Goal: Information Seeking & Learning: Learn about a topic

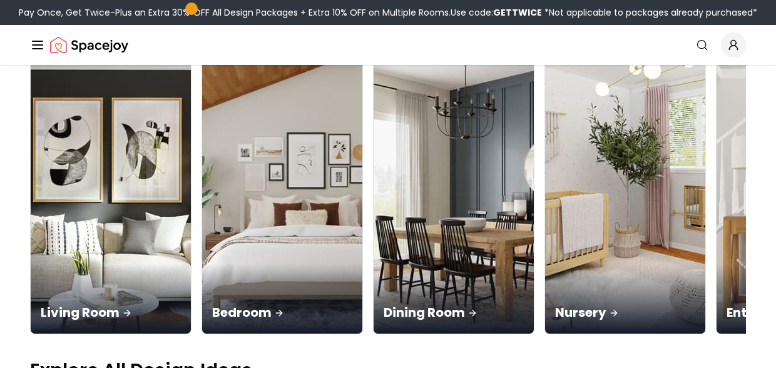
scroll to position [155, 0]
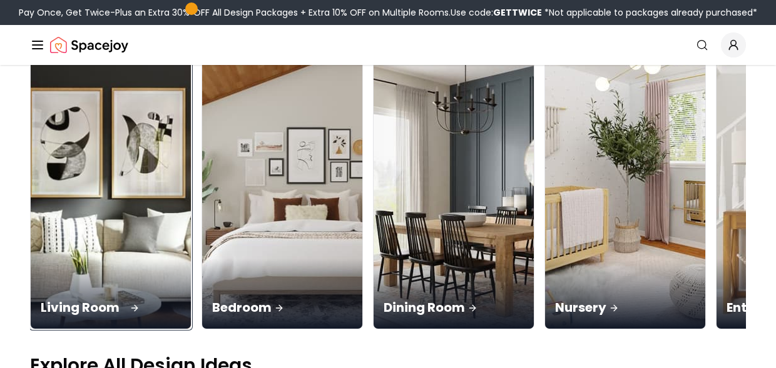
click at [70, 142] on img at bounding box center [111, 187] width 168 height 297
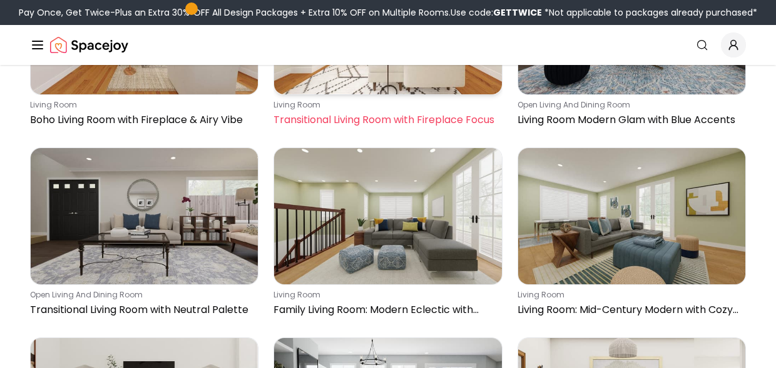
scroll to position [635, 0]
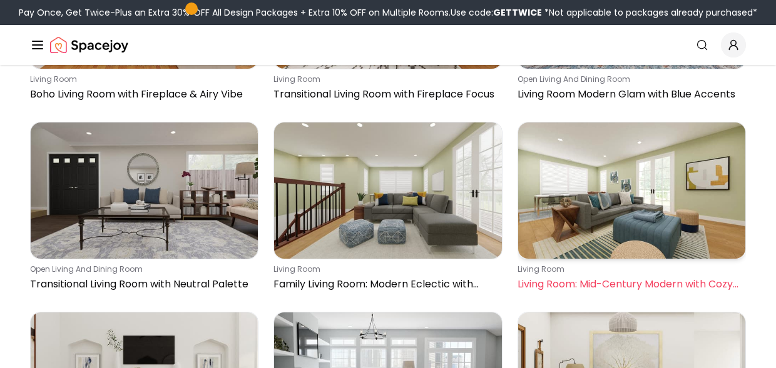
click at [600, 203] on img at bounding box center [631, 191] width 227 height 136
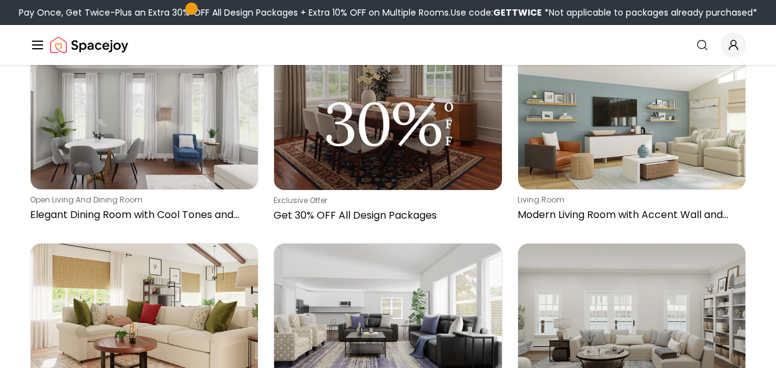
scroll to position [3560, 0]
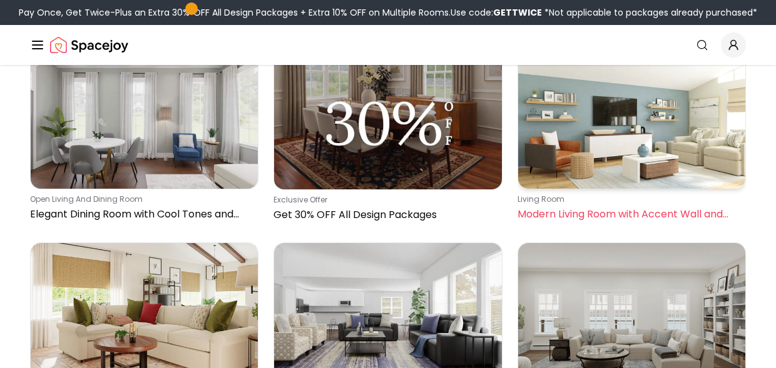
click at [598, 153] on img at bounding box center [631, 121] width 227 height 136
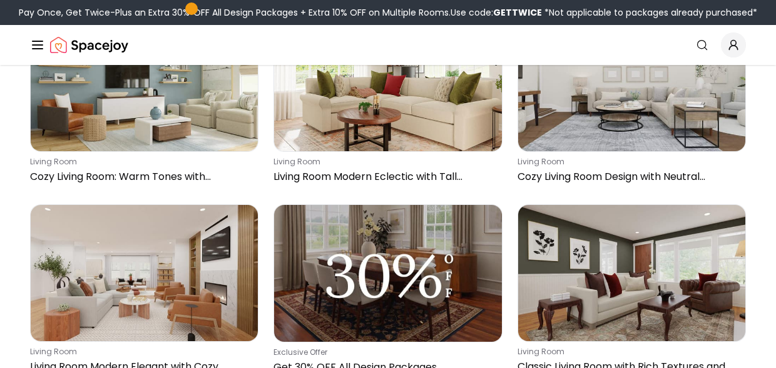
scroll to position [8360, 0]
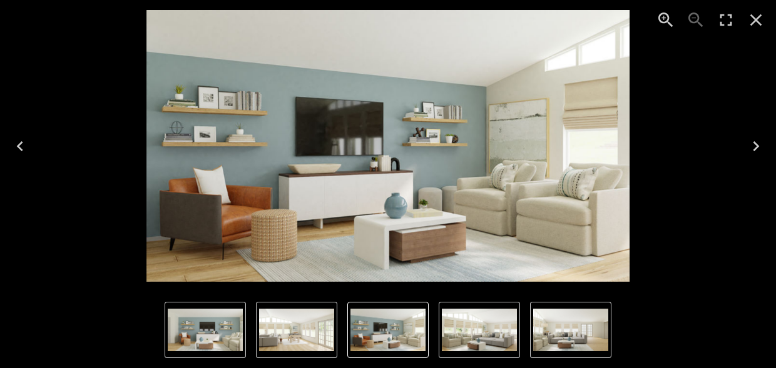
click at [756, 148] on icon "Next" at bounding box center [756, 146] width 6 height 10
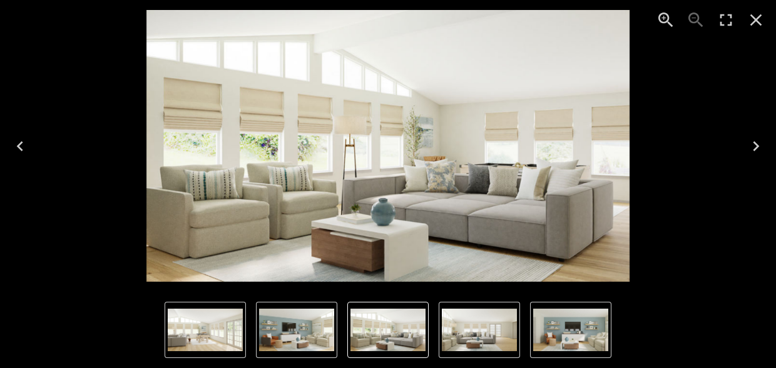
click at [756, 148] on icon "Next" at bounding box center [756, 146] width 6 height 10
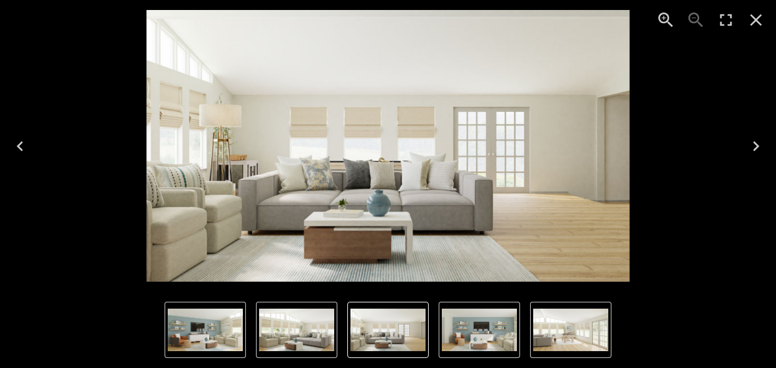
click at [756, 148] on icon "Next" at bounding box center [756, 146] width 6 height 10
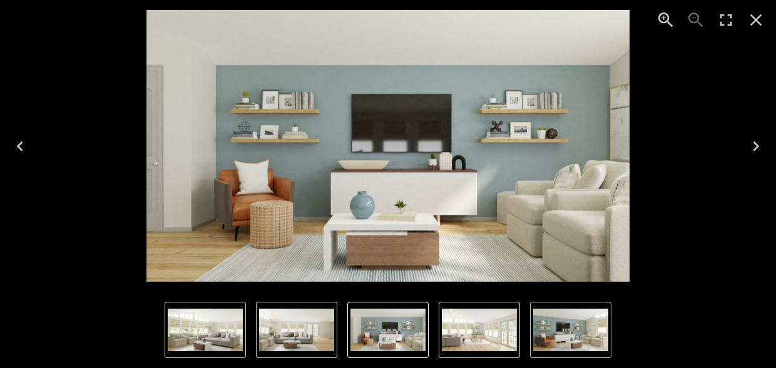
click at [756, 148] on icon "Next" at bounding box center [756, 146] width 6 height 10
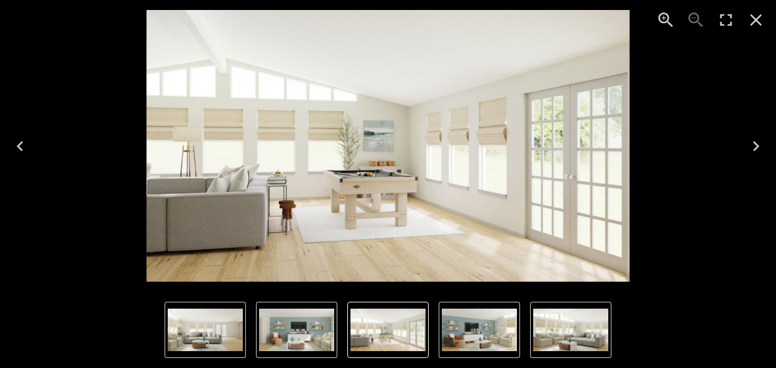
click at [756, 148] on icon "Next" at bounding box center [756, 146] width 6 height 10
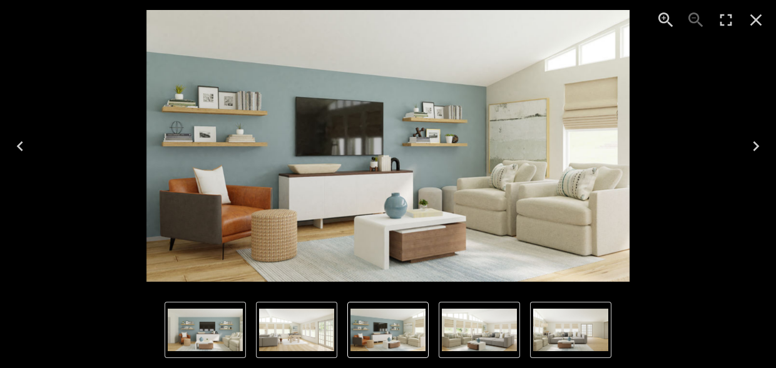
click at [756, 148] on icon "Next" at bounding box center [756, 146] width 6 height 10
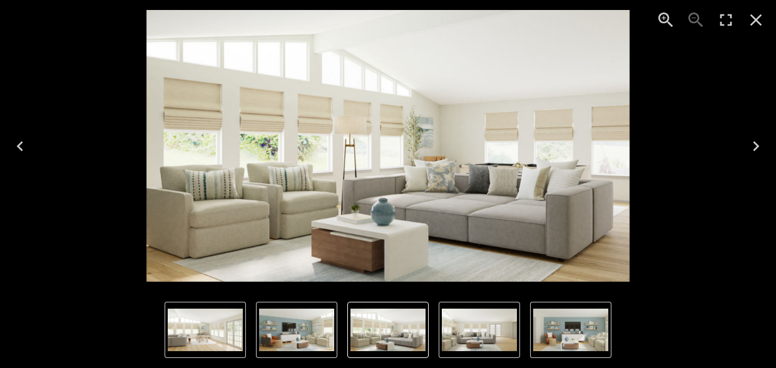
click at [756, 21] on icon "Close" at bounding box center [756, 20] width 12 height 12
